Goal: Feedback & Contribution: Contribute content

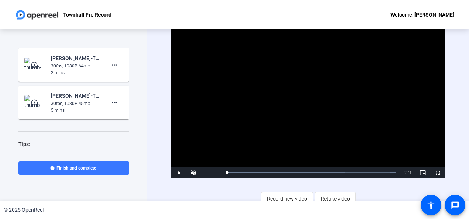
click at [177, 173] on span "Video Player" at bounding box center [178, 173] width 15 height 0
click at [111, 101] on mat-icon "more_horiz" at bounding box center [114, 102] width 9 height 9
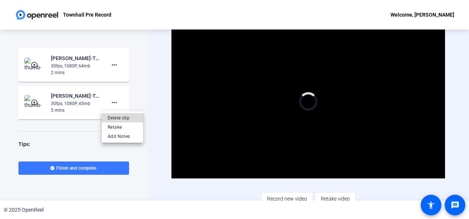
click at [115, 119] on span "Delete clip" at bounding box center [122, 118] width 29 height 9
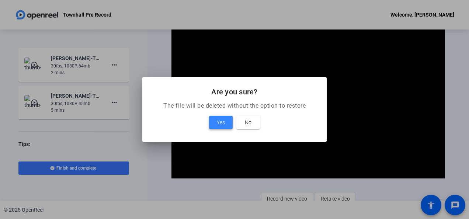
click at [218, 124] on span "Yes" at bounding box center [221, 122] width 8 height 9
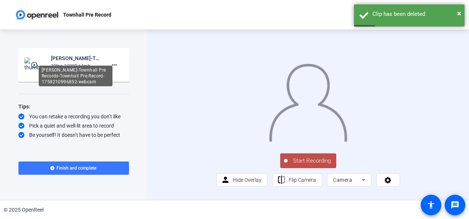
click at [66, 58] on div "[PERSON_NAME]-Townhall Pre Records-Townhall Pre Record-1758210996852-webcam" at bounding box center [75, 58] width 49 height 9
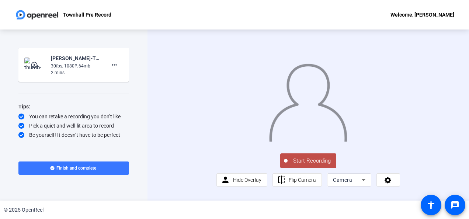
click at [35, 69] on img at bounding box center [35, 65] width 22 height 15
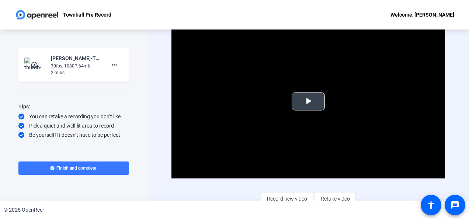
click at [308, 101] on span "Video Player" at bounding box center [308, 101] width 0 height 0
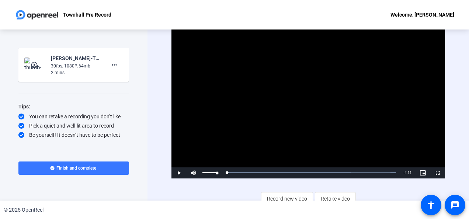
drag, startPoint x: 252, startPoint y: 173, endPoint x: 221, endPoint y: 174, distance: 31.0
click at [221, 174] on div "Play Mute 98% Current Time 0:00 / Duration 2:11 Loaded : 100.00% 0:00 0:00 Stre…" at bounding box center [307, 172] width 273 height 11
click at [178, 173] on span "Video Player" at bounding box center [178, 173] width 15 height 0
click at [185, 173] on span "Video Player" at bounding box center [178, 173] width 15 height 0
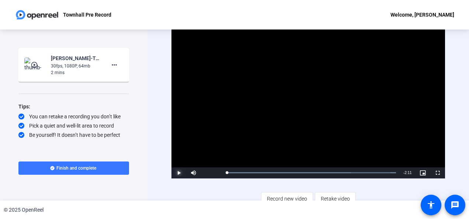
drag, startPoint x: 250, startPoint y: 173, endPoint x: 211, endPoint y: 178, distance: 39.3
click at [211, 178] on div "Video Player is loading. Play Video Play Mute 88% Current Time 0:00 / Duration …" at bounding box center [307, 115] width 273 height 181
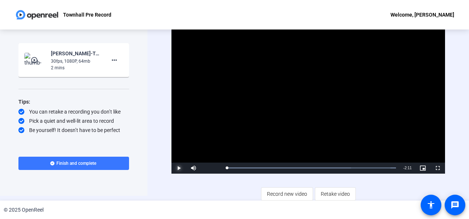
scroll to position [6, 0]
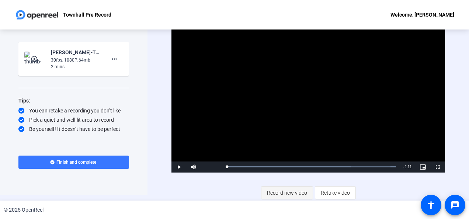
click at [287, 198] on span "Record new video" at bounding box center [287, 193] width 40 height 14
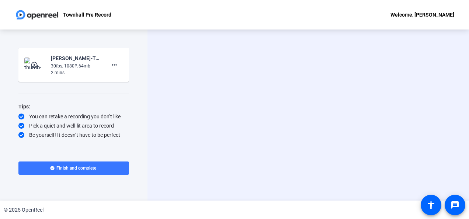
scroll to position [0, 0]
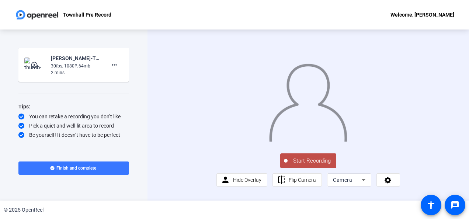
click at [301, 165] on span "Start Recording" at bounding box center [312, 161] width 49 height 8
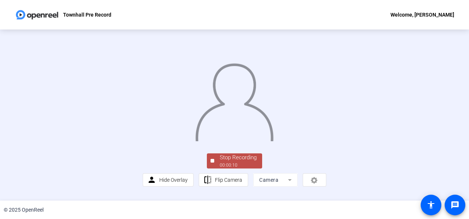
scroll to position [54, 0]
click at [240, 162] on div "Stop Recording" at bounding box center [238, 157] width 37 height 8
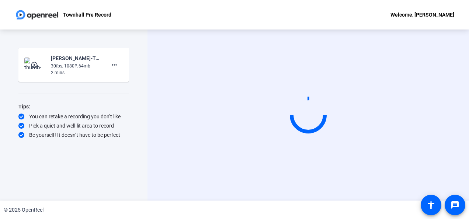
scroll to position [0, 0]
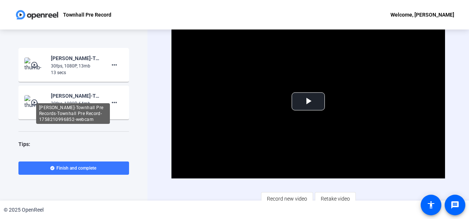
click at [56, 94] on div "[PERSON_NAME]-Townhall Pre Records-Townhall Pre Record-1758210996852-webcam" at bounding box center [75, 95] width 49 height 9
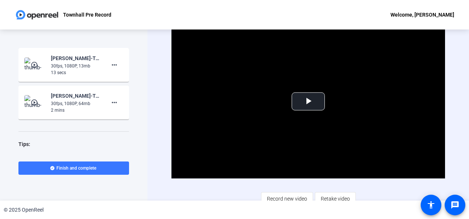
click at [40, 104] on img at bounding box center [35, 102] width 22 height 15
click at [31, 70] on img at bounding box center [35, 65] width 22 height 15
click at [308, 101] on span "Video Player" at bounding box center [308, 101] width 0 height 0
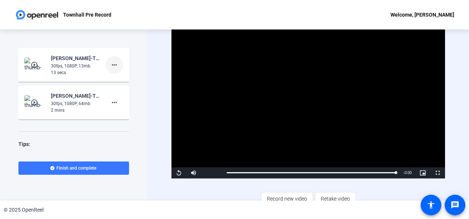
click at [110, 69] on mat-icon "more_horiz" at bounding box center [114, 64] width 9 height 9
click at [119, 79] on span "Delete clip" at bounding box center [122, 80] width 29 height 9
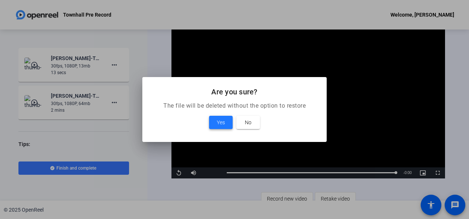
click at [217, 123] on span "Yes" at bounding box center [221, 122] width 8 height 9
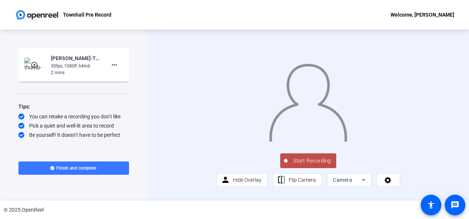
click at [301, 165] on span "Start Recording" at bounding box center [312, 161] width 49 height 8
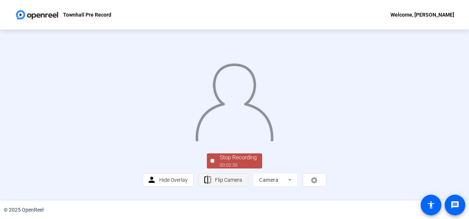
scroll to position [54, 0]
click at [235, 162] on div "Stop Recording" at bounding box center [238, 157] width 37 height 8
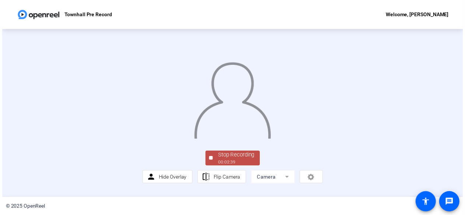
scroll to position [0, 0]
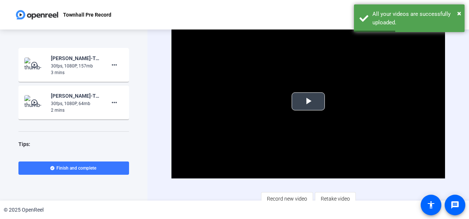
click at [308, 101] on span "Video Player" at bounding box center [308, 101] width 0 height 0
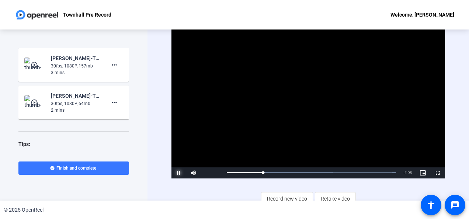
click at [177, 173] on span "Video Player" at bounding box center [178, 173] width 15 height 0
click at [56, 100] on div "30fps, 1080P, 64mb" at bounding box center [75, 103] width 49 height 7
click at [33, 105] on mat-icon "play_circle_outline" at bounding box center [35, 102] width 9 height 7
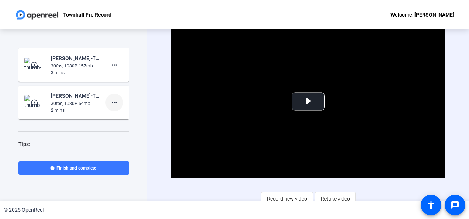
click at [112, 101] on mat-icon "more_horiz" at bounding box center [114, 102] width 9 height 9
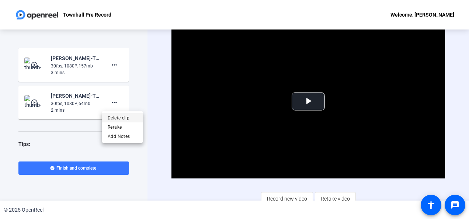
click at [112, 119] on span "Delete clip" at bounding box center [122, 118] width 29 height 9
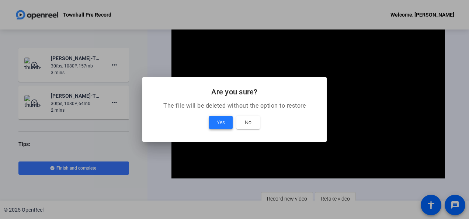
click at [218, 125] on span "Yes" at bounding box center [221, 122] width 8 height 9
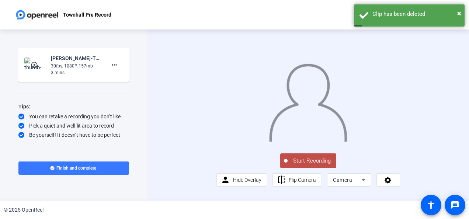
click at [68, 68] on div "30fps, 1080P, 157mb" at bounding box center [75, 66] width 49 height 7
click at [32, 61] on mat-icon "play_circle_outline" at bounding box center [35, 64] width 9 height 7
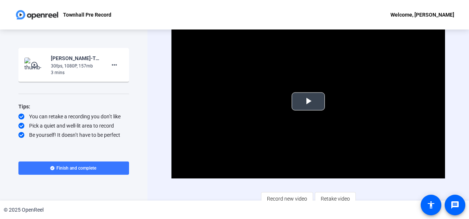
click at [308, 101] on span "Video Player" at bounding box center [308, 101] width 0 height 0
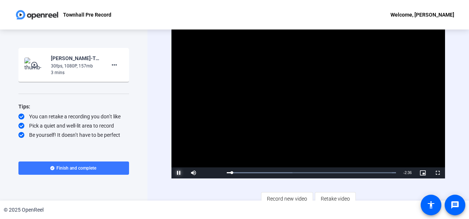
click at [181, 173] on span "Video Player" at bounding box center [178, 173] width 15 height 0
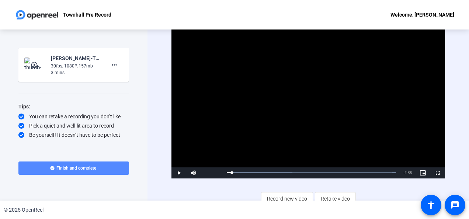
click at [104, 169] on span at bounding box center [73, 168] width 111 height 18
